Goal: Information Seeking & Learning: Learn about a topic

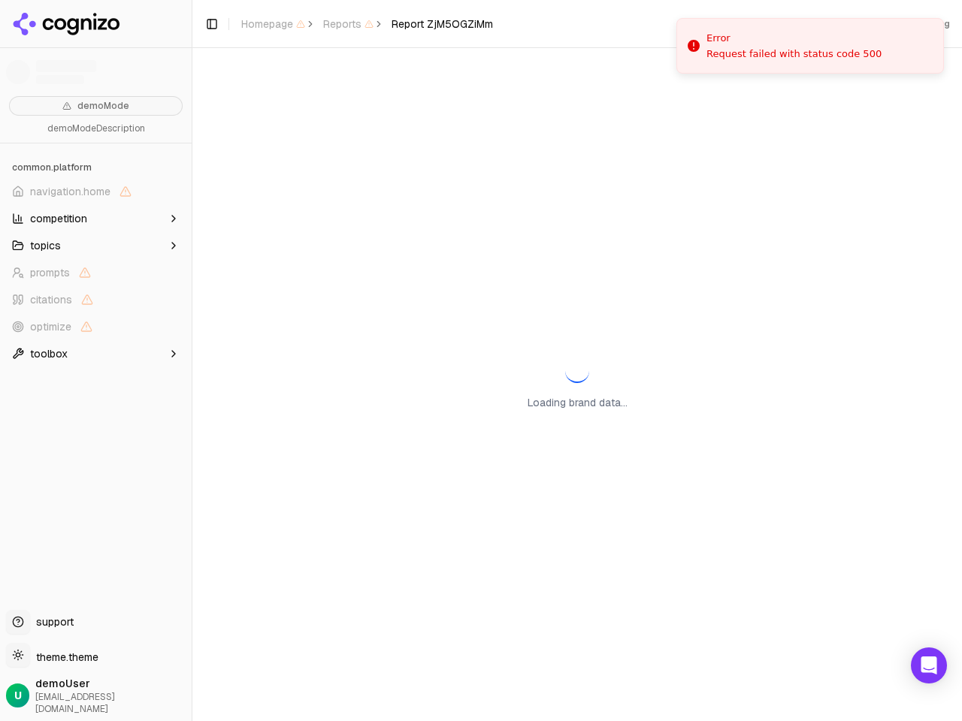
click at [481, 361] on div "Loading brand data..." at bounding box center [576, 384] width 769 height 673
click at [95, 192] on span "navigation.home" at bounding box center [70, 191] width 80 height 15
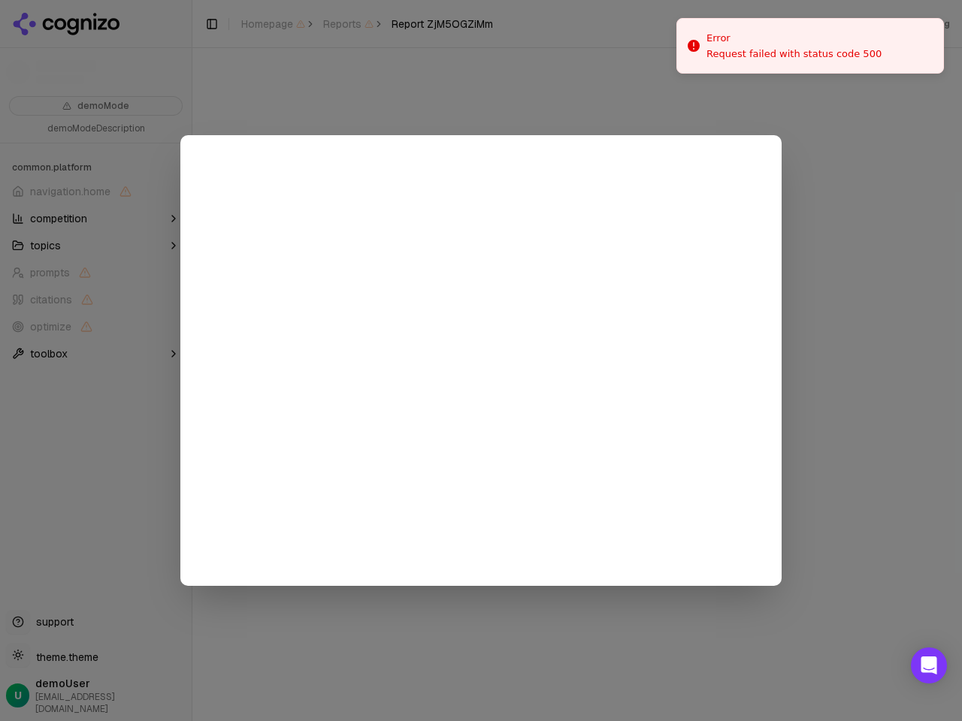
click at [95, 219] on div at bounding box center [481, 360] width 962 height 721
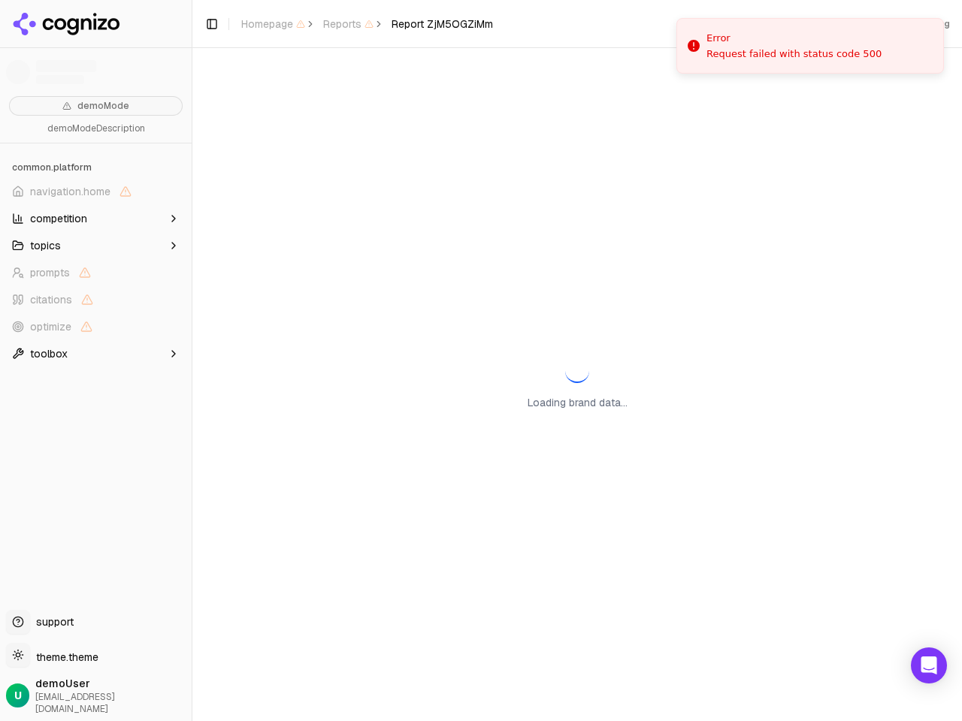
click at [95, 246] on button "topics" at bounding box center [96, 246] width 180 height 24
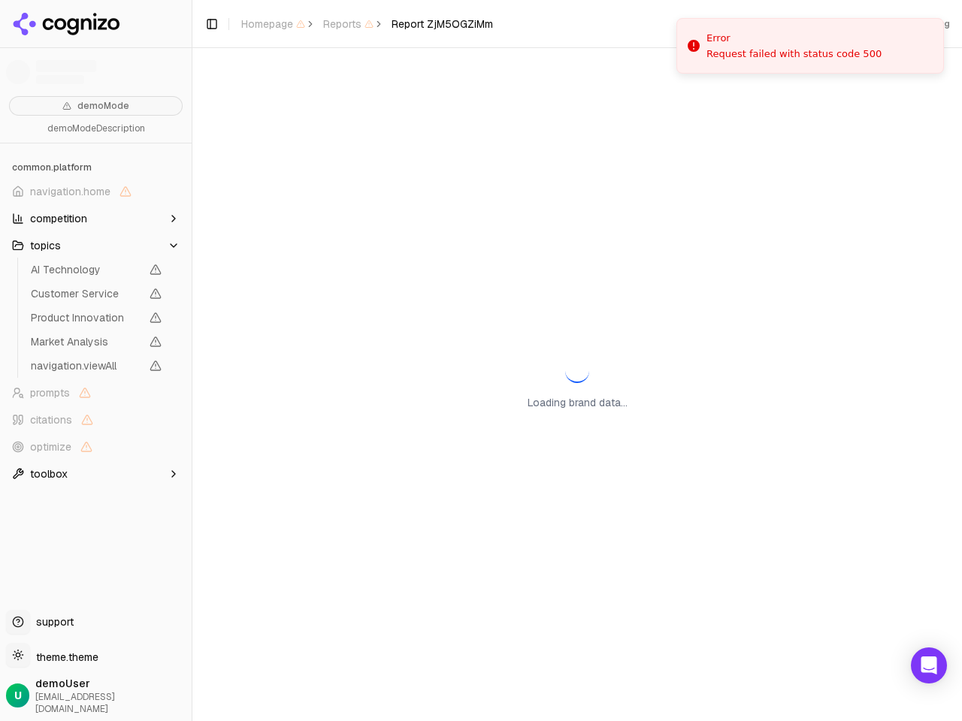
click at [95, 273] on span "AI Technology" at bounding box center [86, 269] width 110 height 15
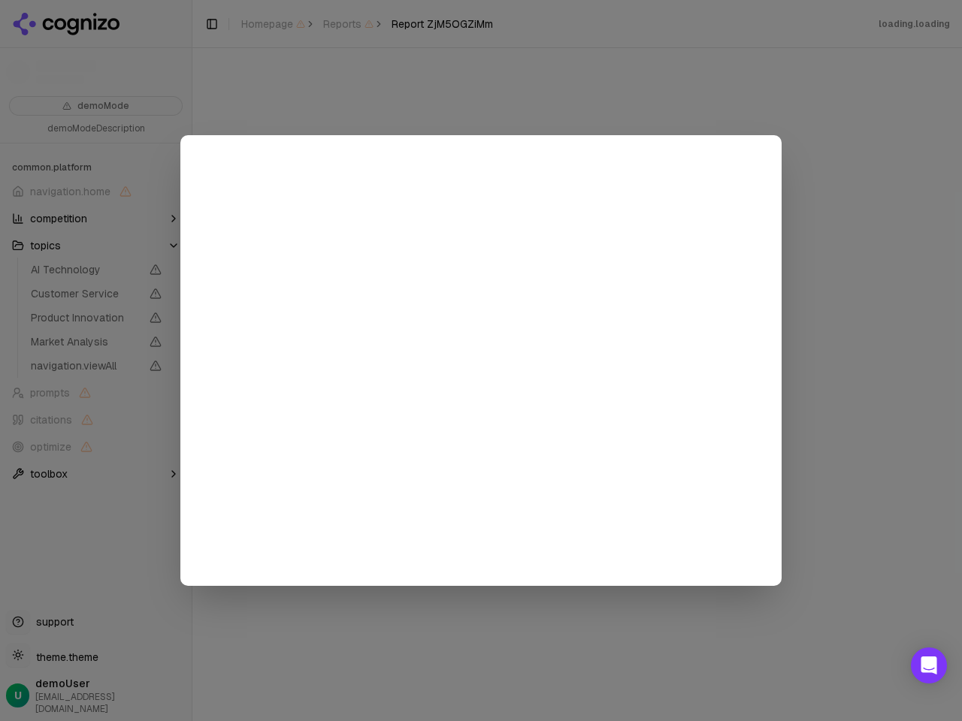
click at [95, 300] on div at bounding box center [481, 360] width 962 height 721
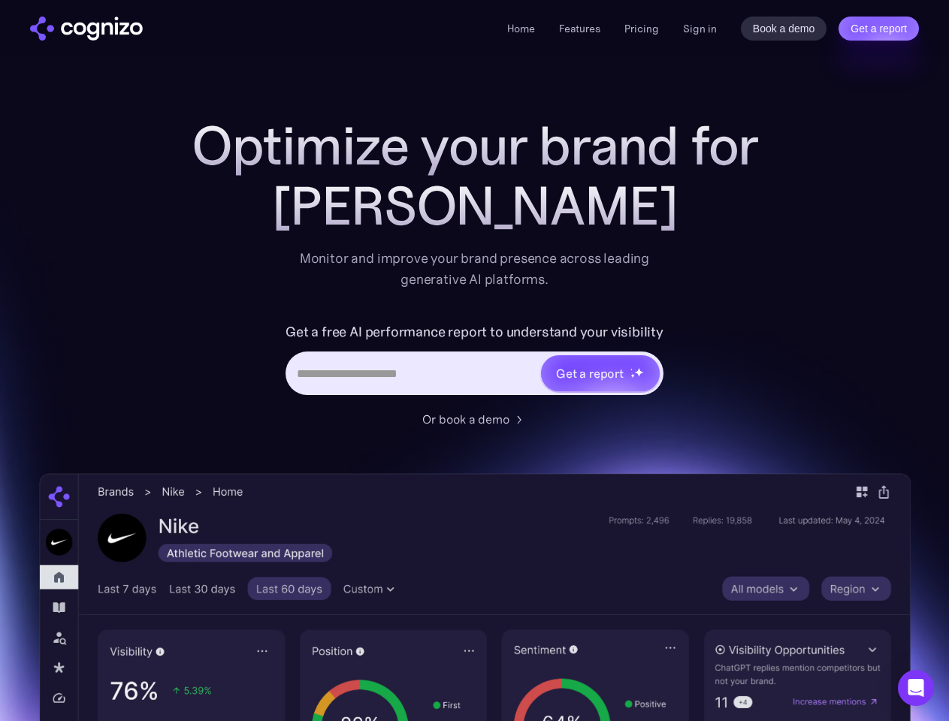
click at [878, 29] on link "Get a report" at bounding box center [879, 29] width 80 height 24
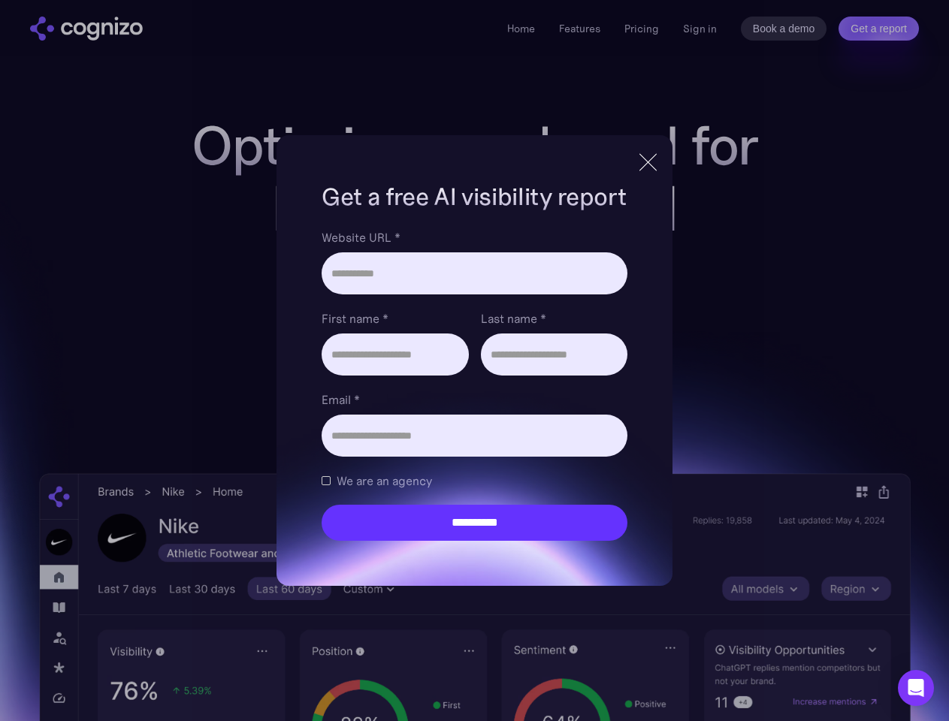
click at [600, 373] on input "Last name *" at bounding box center [554, 355] width 147 height 42
click at [916, 688] on icon "Open Intercom Messenger" at bounding box center [916, 688] width 16 height 18
